Goal: Navigation & Orientation: Find specific page/section

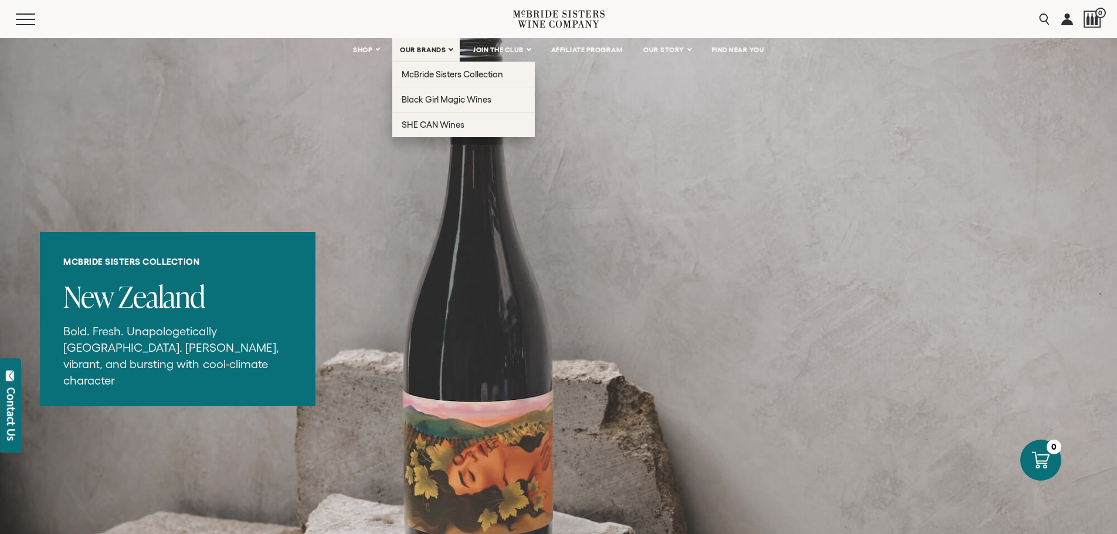
click at [416, 46] on span "OUR BRANDS" at bounding box center [423, 50] width 46 height 8
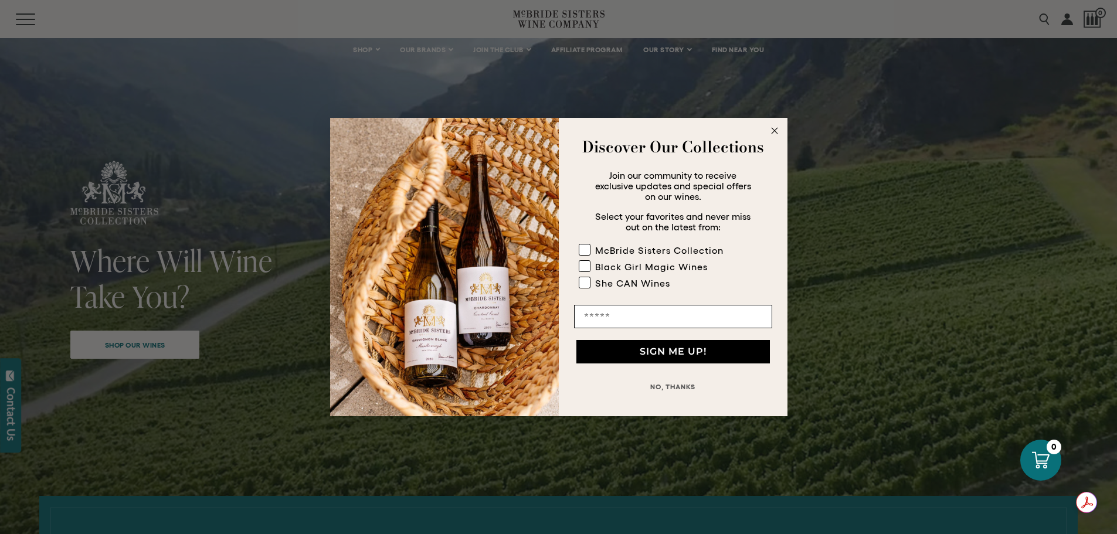
click at [774, 131] on icon "Close dialog" at bounding box center [775, 131] width 6 height 6
